Goal: Task Accomplishment & Management: Manage account settings

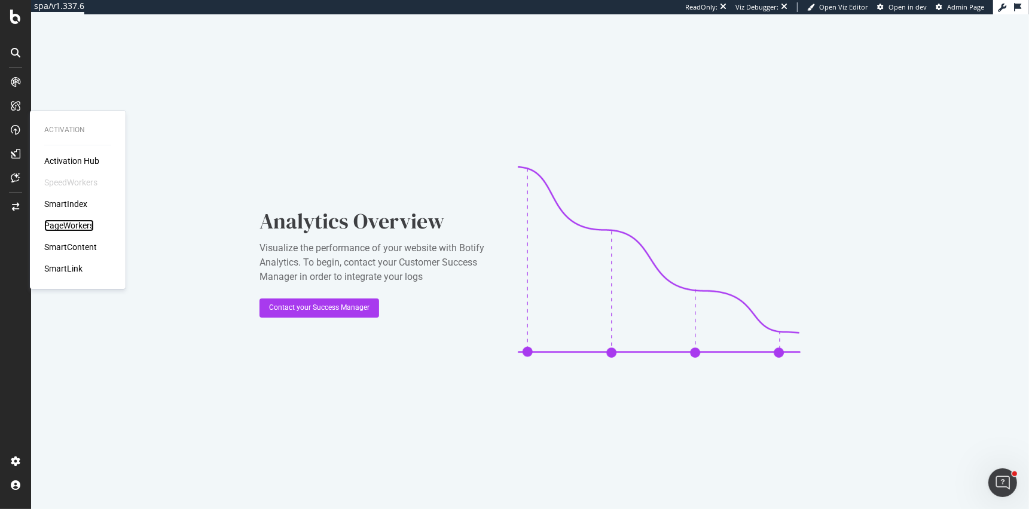
click at [68, 220] on div "PageWorkers" at bounding box center [69, 225] width 50 height 12
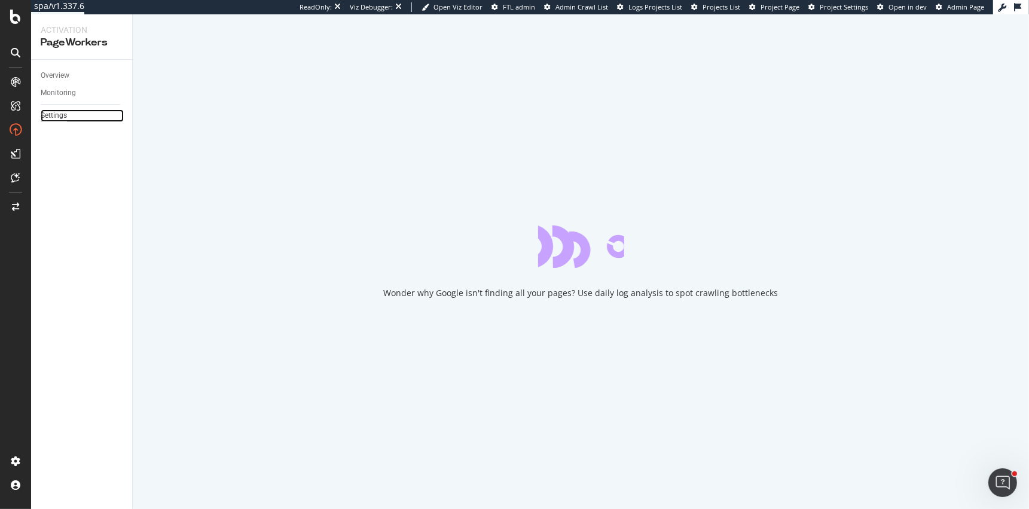
click at [53, 113] on div "Settings" at bounding box center [54, 115] width 26 height 13
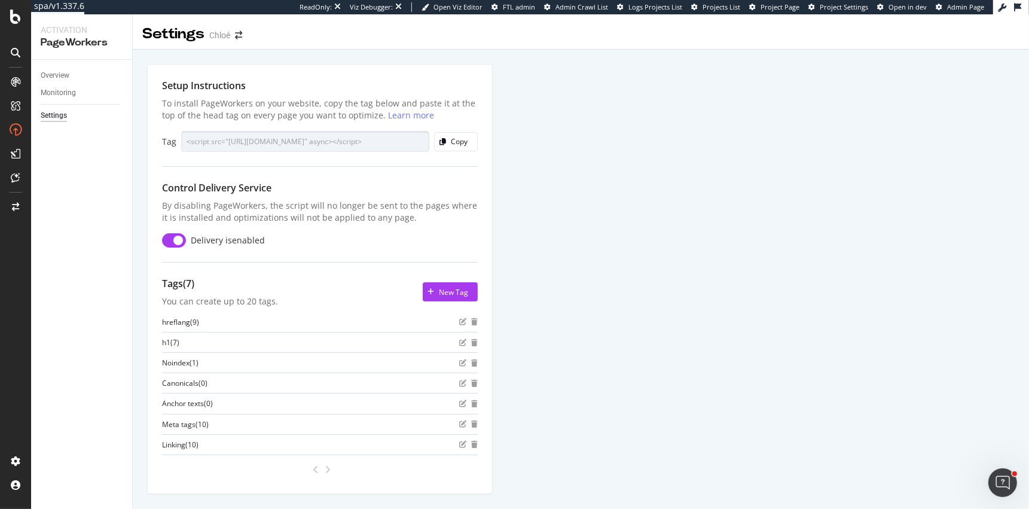
click at [37, 73] on div "Overview Monitoring Settings" at bounding box center [81, 284] width 101 height 449
click at [59, 77] on div "Overview" at bounding box center [55, 75] width 29 height 13
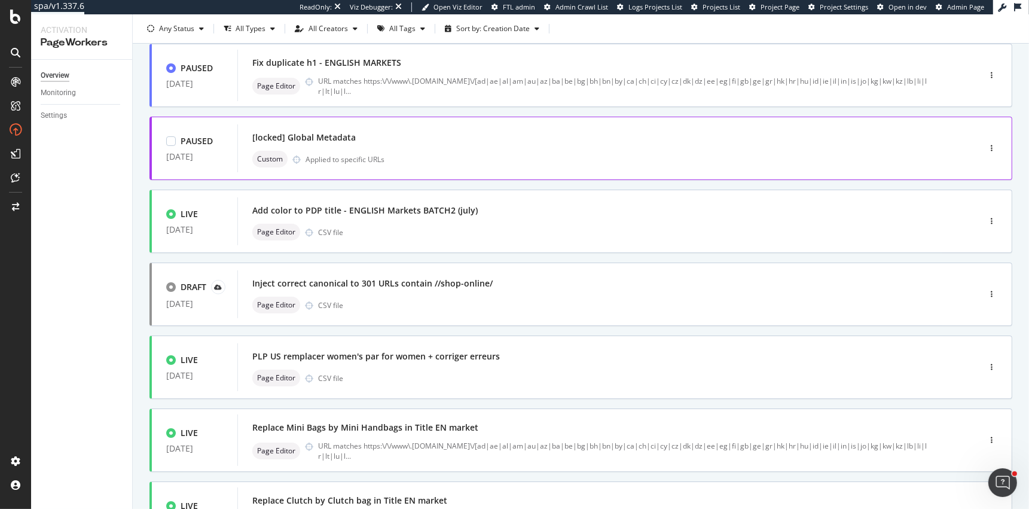
scroll to position [156, 0]
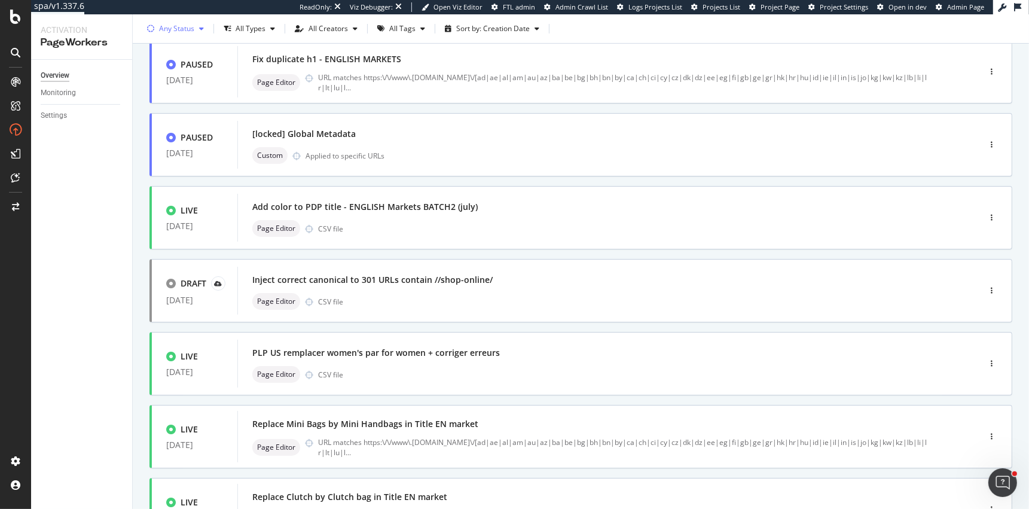
click at [192, 32] on div "Any Status" at bounding box center [176, 28] width 35 height 7
click at [159, 73] on div at bounding box center [157, 73] width 10 height 10
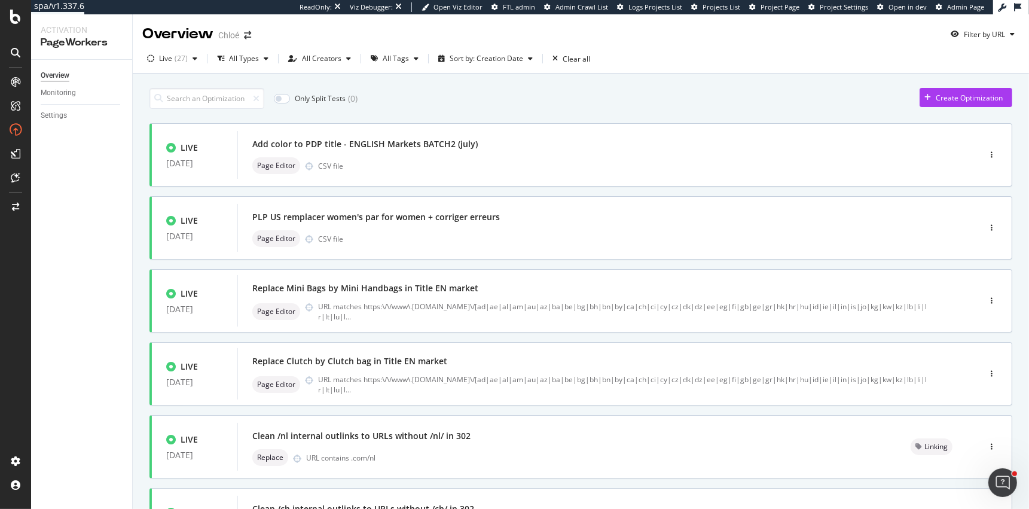
click at [134, 189] on div "Only Split Tests ( 0 ) Create Optimization LIVE 31 Jul. 2025 Add color to PDP t…" at bounding box center [581, 497] width 896 height 846
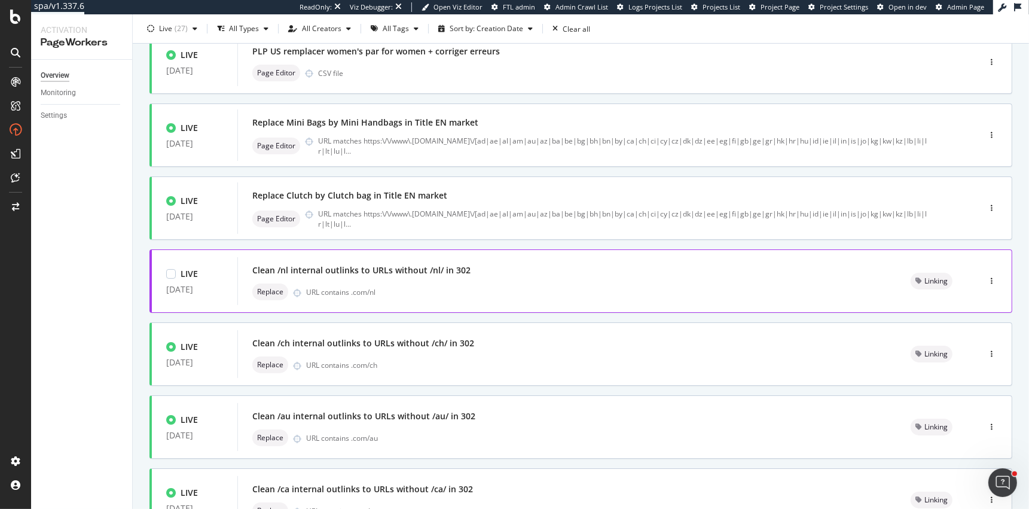
scroll to position [170, 0]
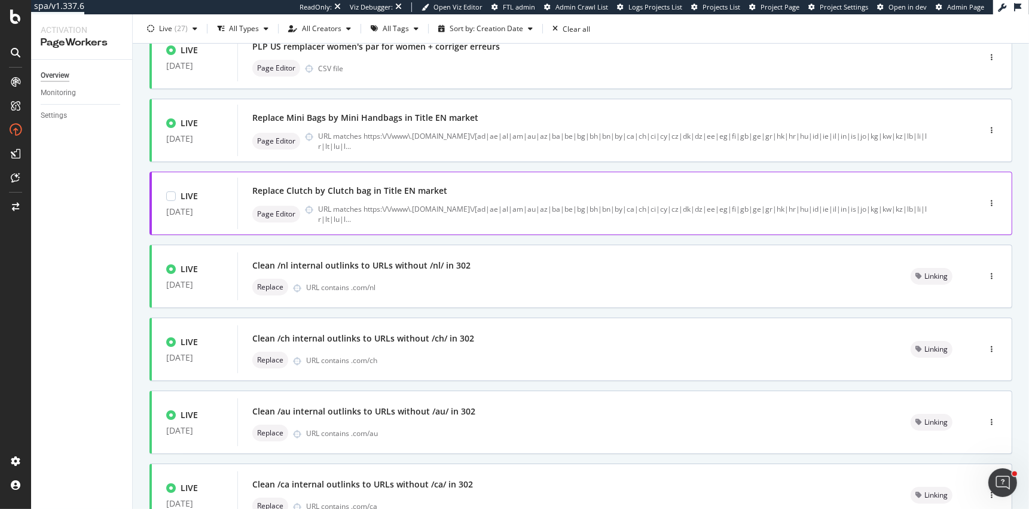
click at [483, 192] on div "Replace Clutch by Clutch bag in Title EN market" at bounding box center [590, 190] width 676 height 17
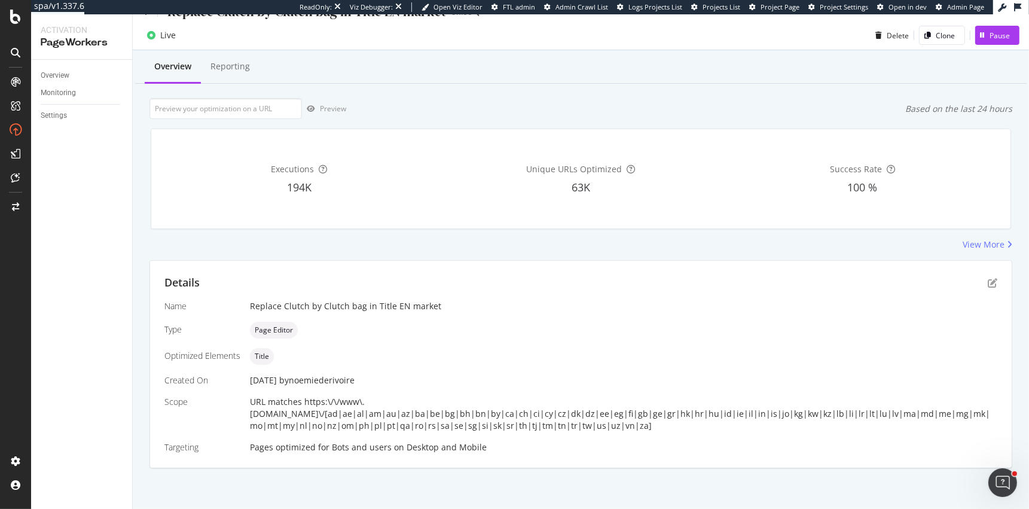
scroll to position [19, 0]
click at [60, 113] on div "Settings" at bounding box center [54, 115] width 26 height 13
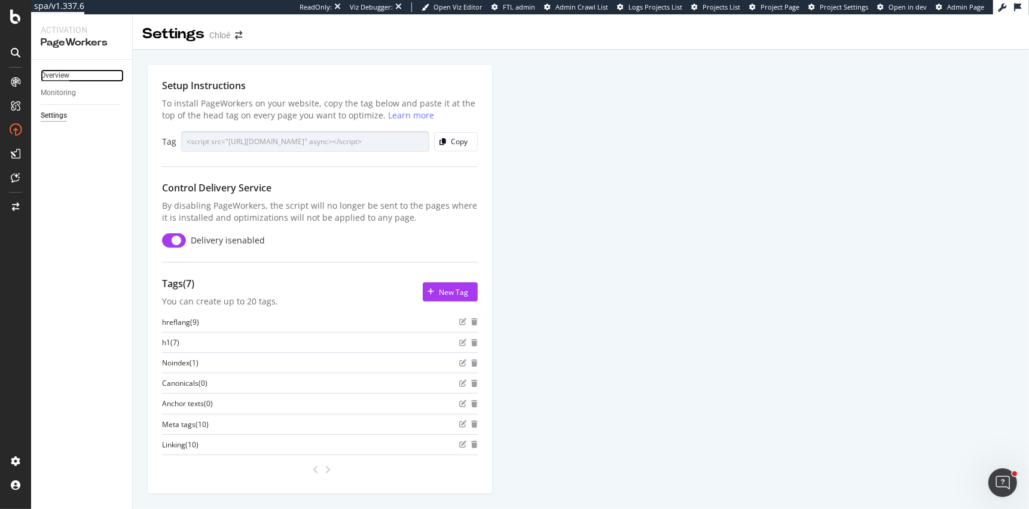
click at [59, 71] on div "Overview" at bounding box center [55, 75] width 29 height 13
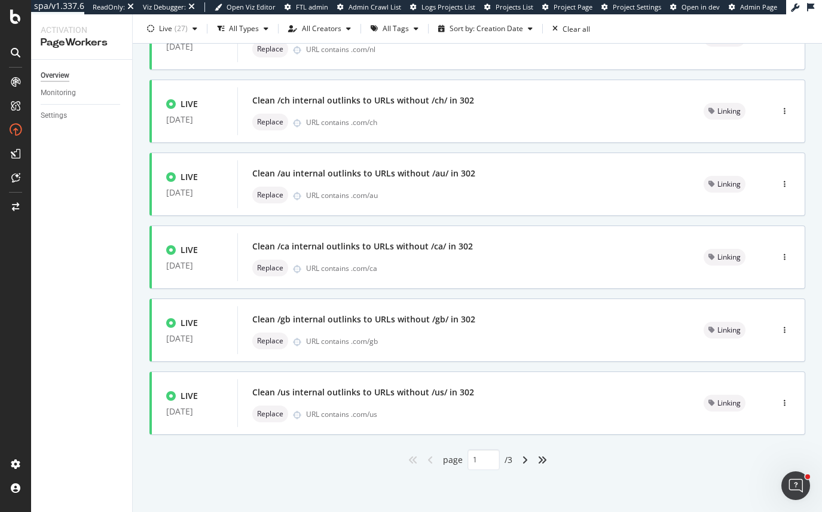
scroll to position [407, 0]
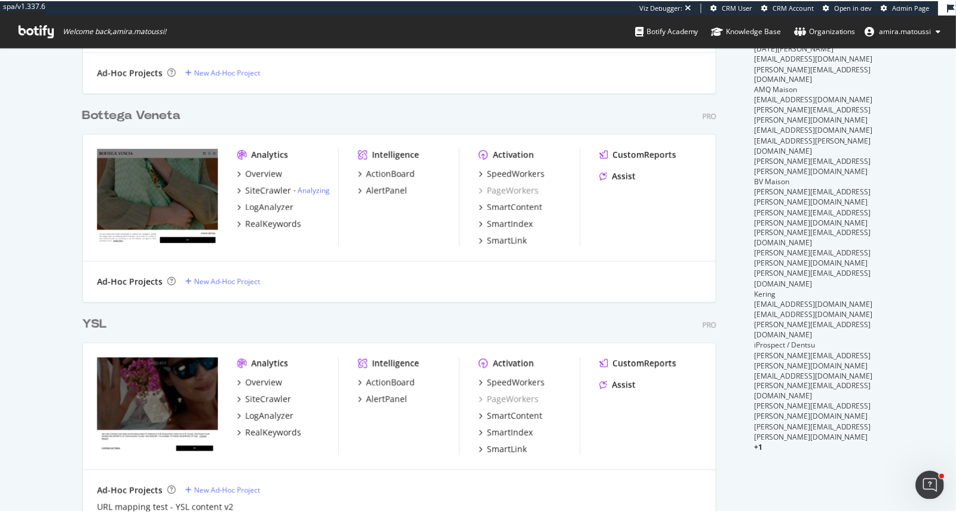
scroll to position [577, 0]
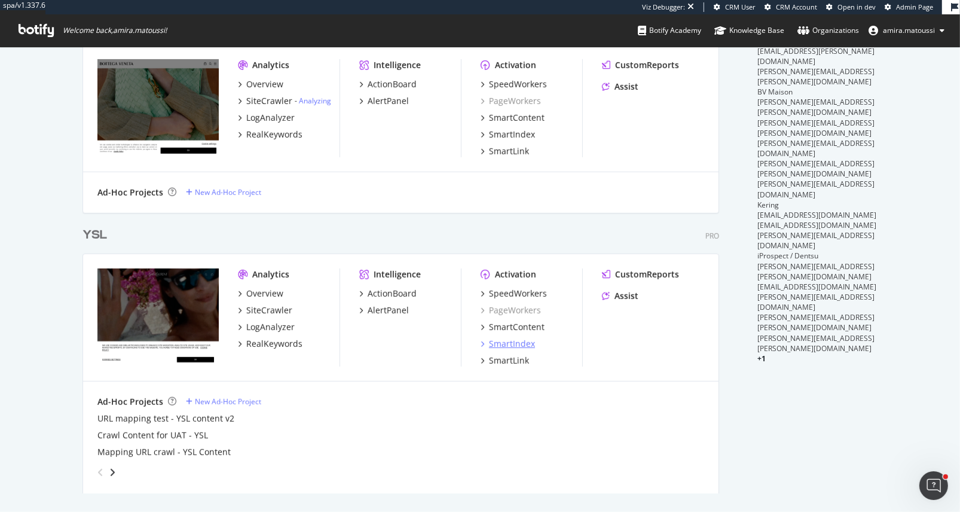
click at [515, 340] on div "SmartIndex" at bounding box center [512, 344] width 46 height 12
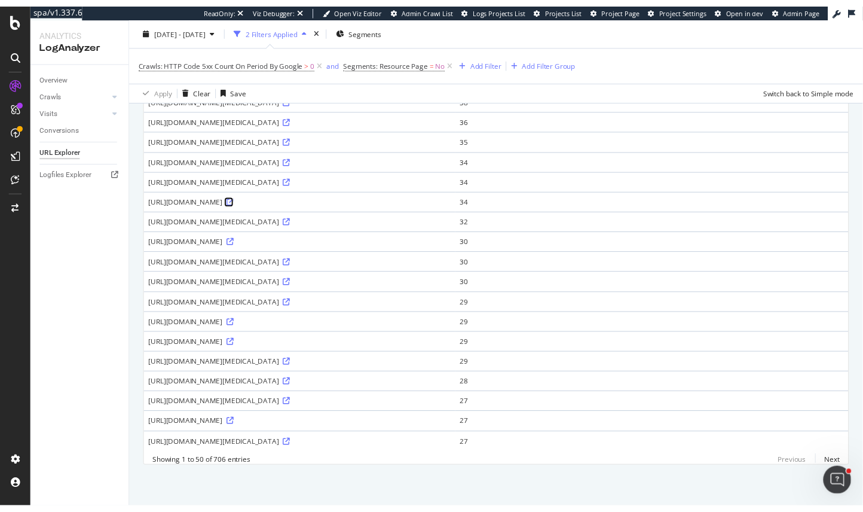
scroll to position [1208, 0]
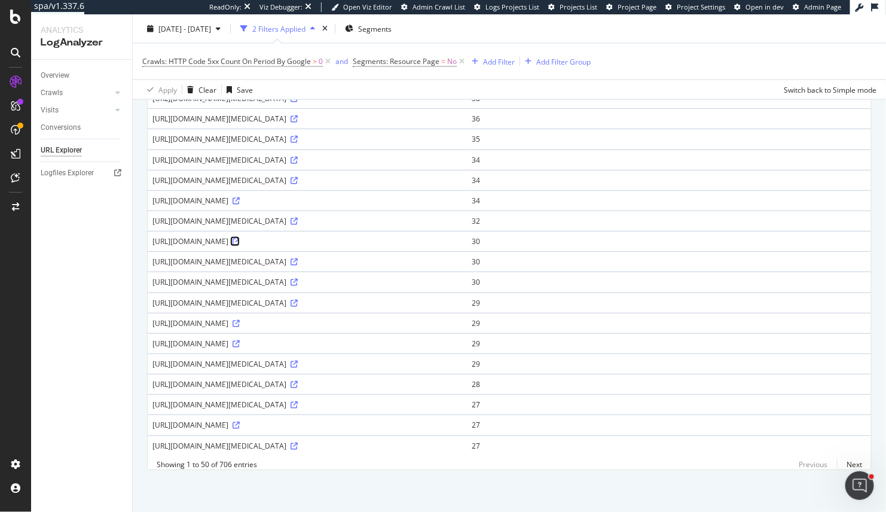
click at [240, 238] on icon at bounding box center [235, 241] width 7 height 7
click at [240, 421] on icon at bounding box center [235, 424] width 7 height 7
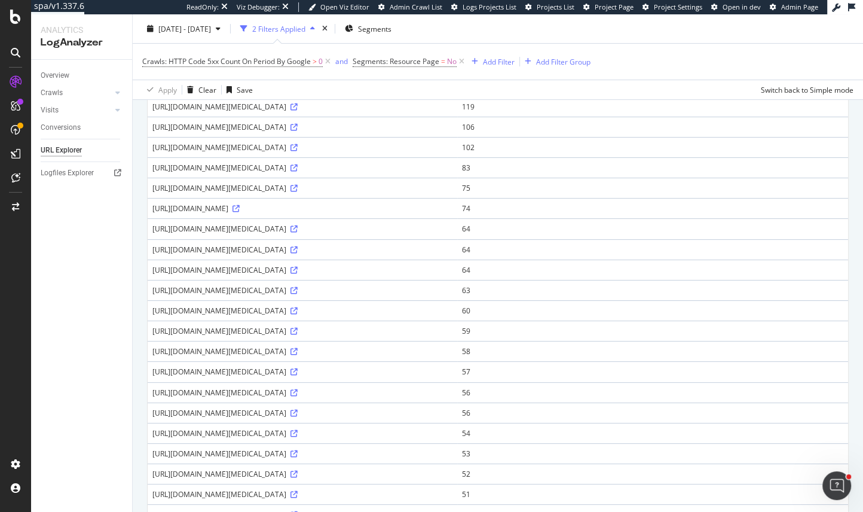
scroll to position [0, 0]
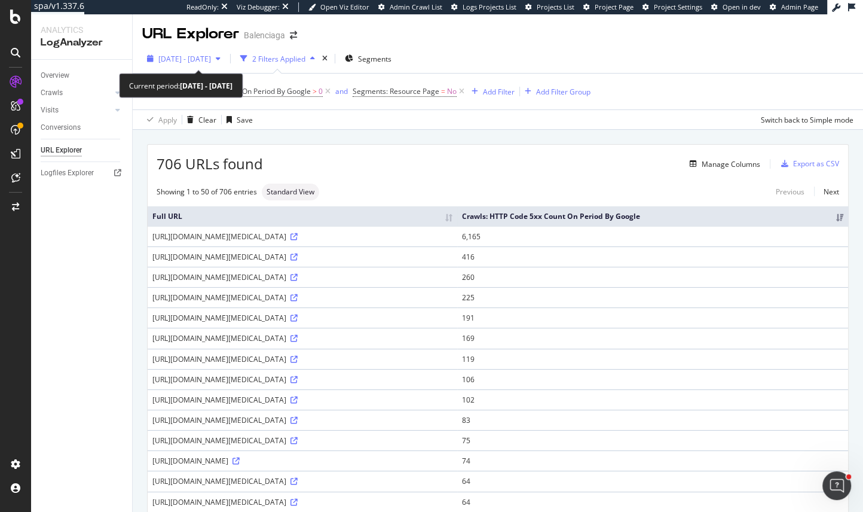
click at [211, 57] on span "2025 Aug. 26th - Sep. 1st" at bounding box center [184, 59] width 53 height 10
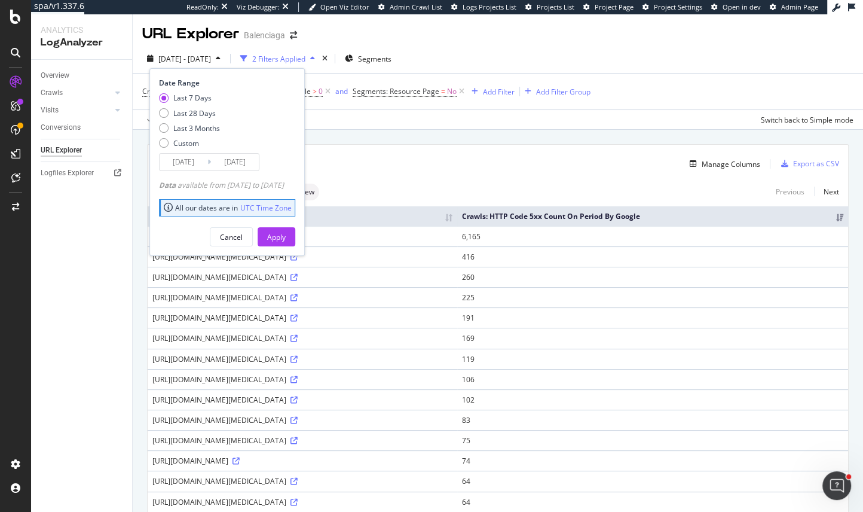
click at [182, 162] on input "2025/08/26" at bounding box center [184, 162] width 48 height 17
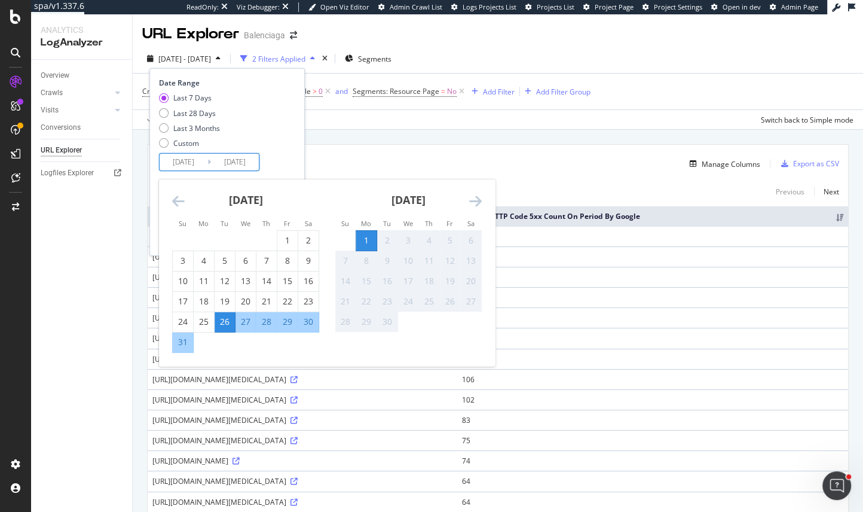
click at [270, 325] on div "28" at bounding box center [266, 322] width 20 height 12
type input "2025/08/28"
click at [184, 345] on div "31" at bounding box center [183, 342] width 20 height 12
type input "2025/08/31"
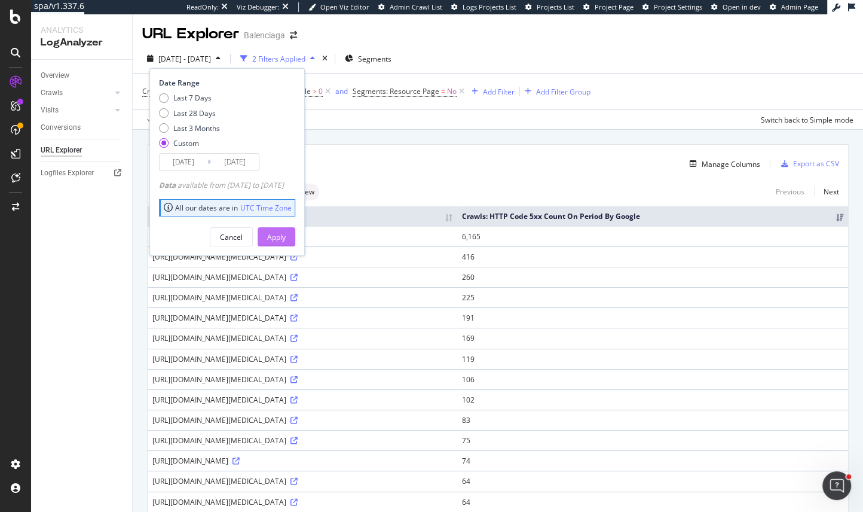
click at [286, 235] on div "Apply" at bounding box center [276, 237] width 19 height 10
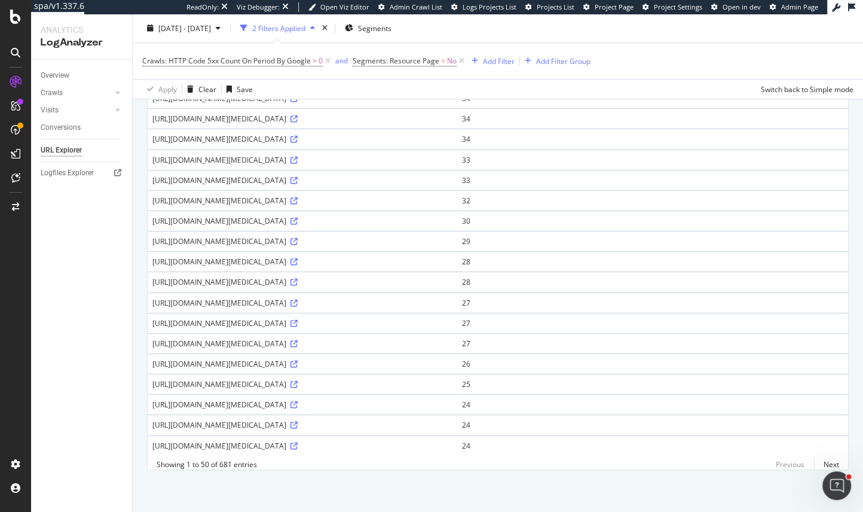
scroll to position [1269, 0]
click at [663, 460] on link "Next" at bounding box center [826, 463] width 25 height 17
click at [240, 123] on icon at bounding box center [235, 118] width 7 height 7
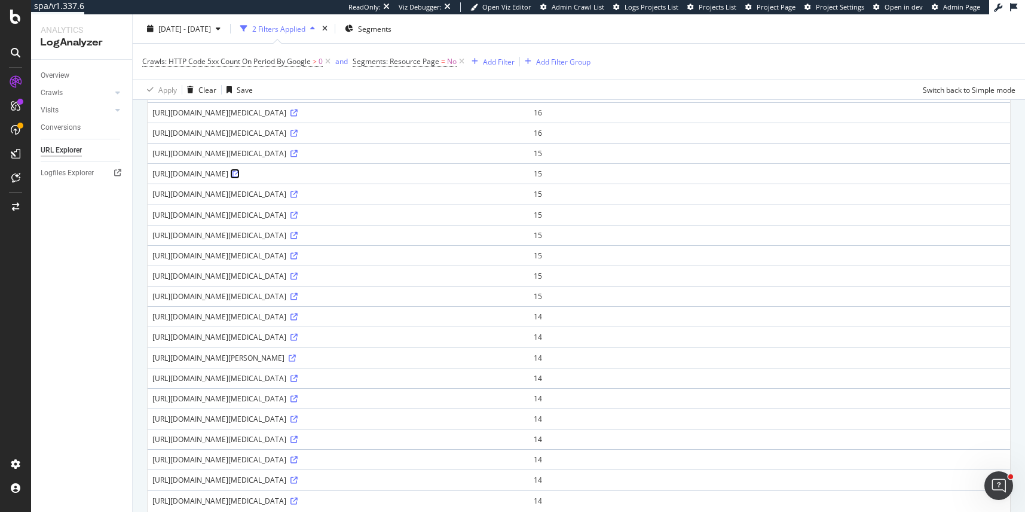
scroll to position [623, 0]
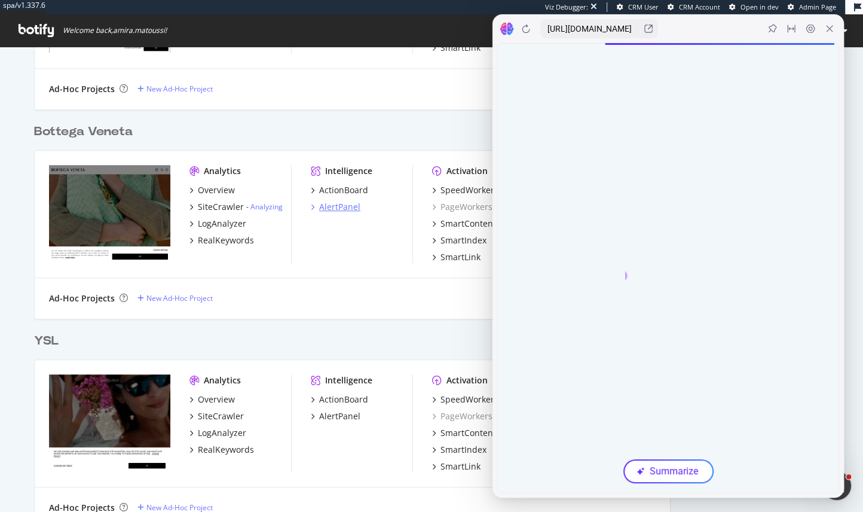
click at [351, 201] on div "AlertPanel" at bounding box center [339, 207] width 41 height 12
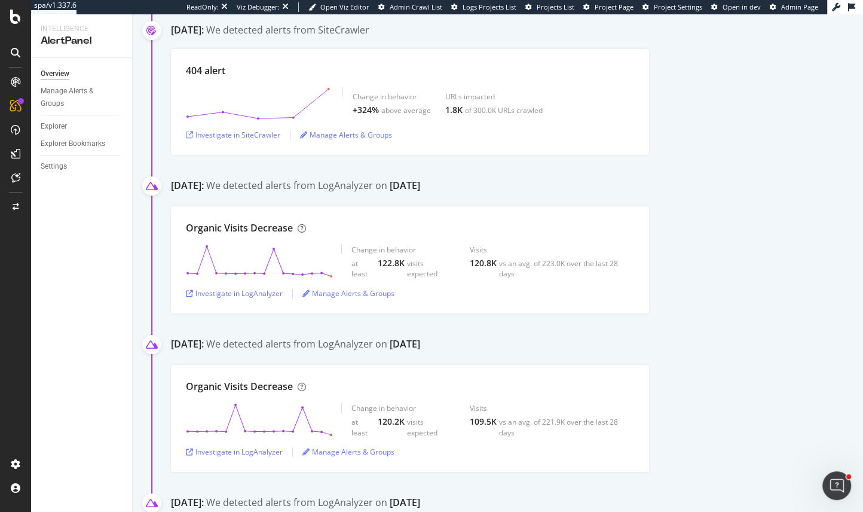
scroll to position [448, 0]
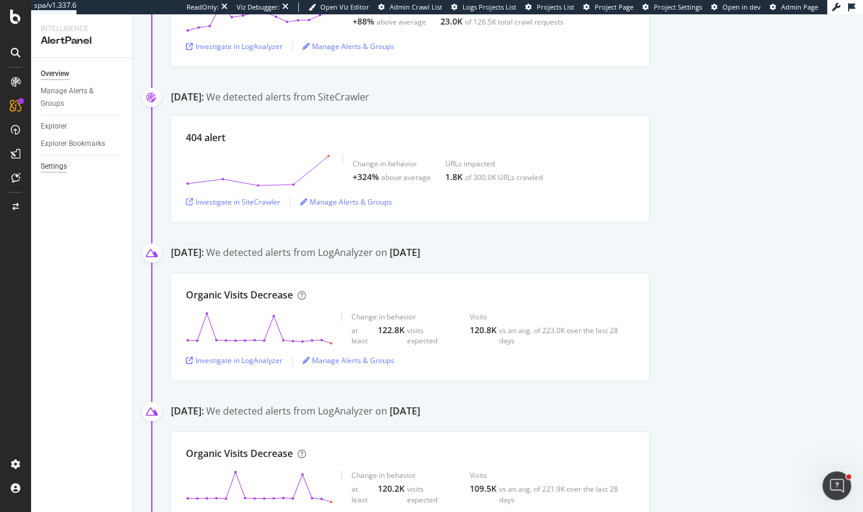
click at [52, 167] on div "Settings" at bounding box center [54, 166] width 26 height 13
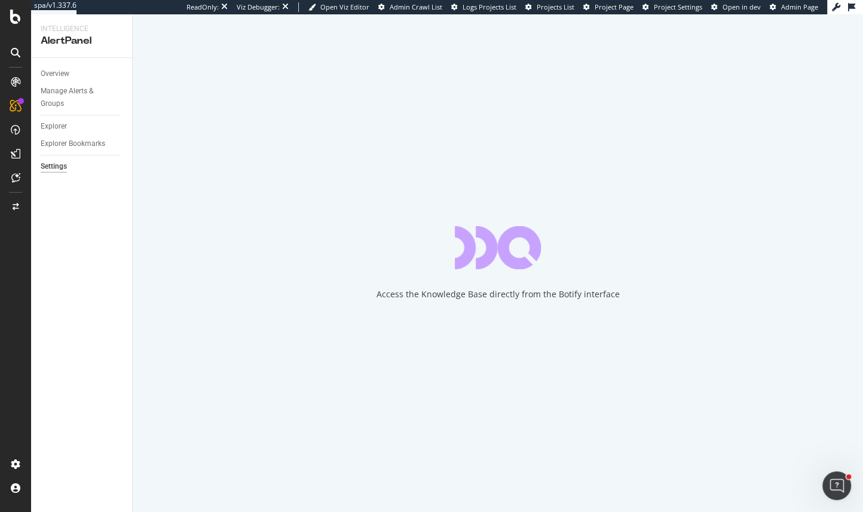
select select "01"
